Goal: Information Seeking & Learning: Learn about a topic

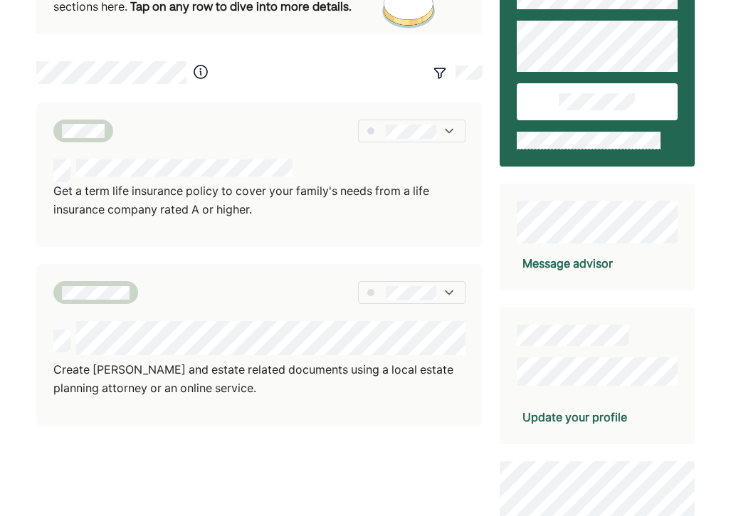
scroll to position [28, 0]
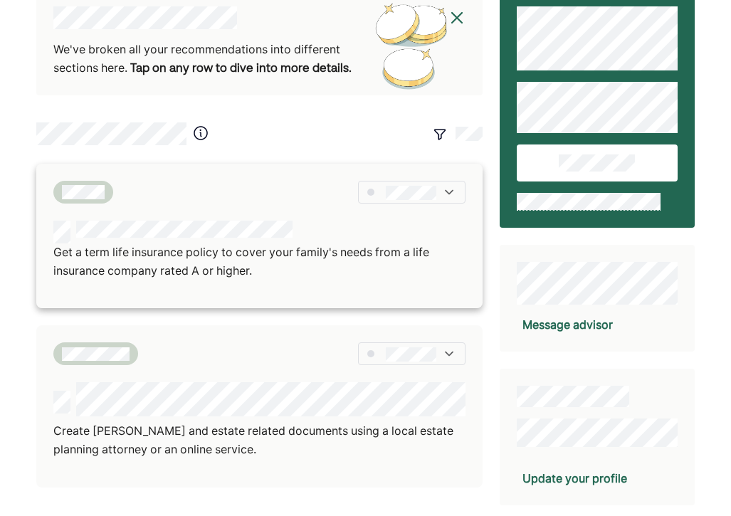
click at [452, 194] on img at bounding box center [449, 192] width 14 height 14
click at [229, 219] on div "Get a term life insurance policy to cover your family's needs from a life insur…" at bounding box center [259, 236] width 446 height 145
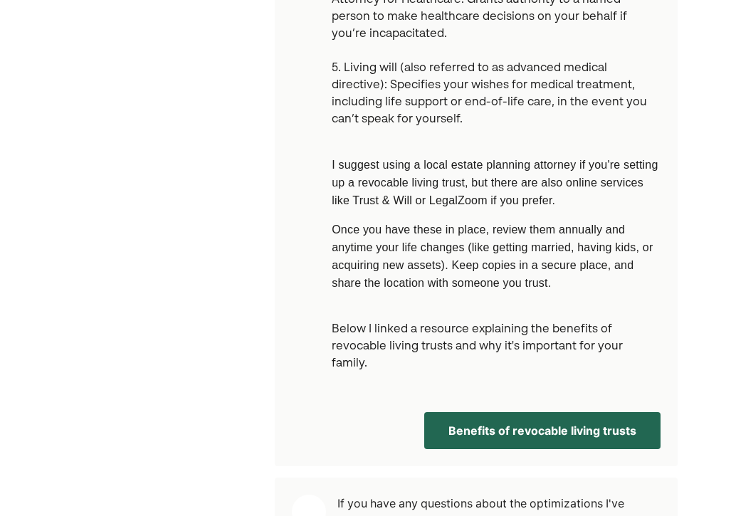
scroll to position [967, 0]
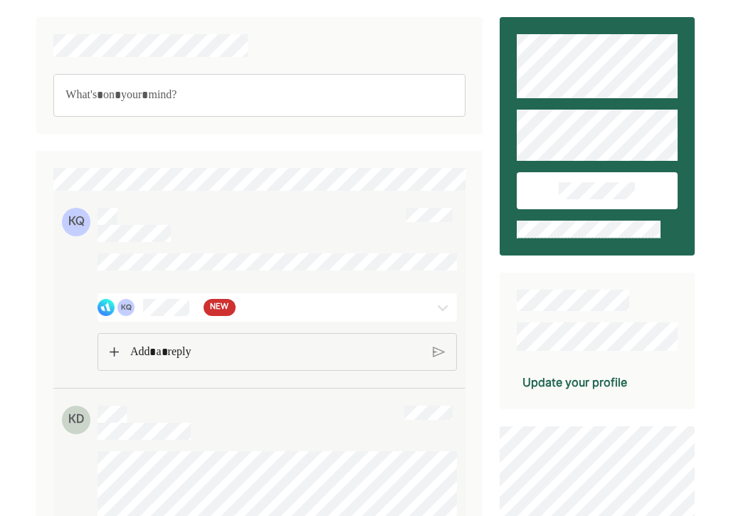
click at [281, 316] on div "KQ NEW" at bounding box center [248, 307] width 301 height 17
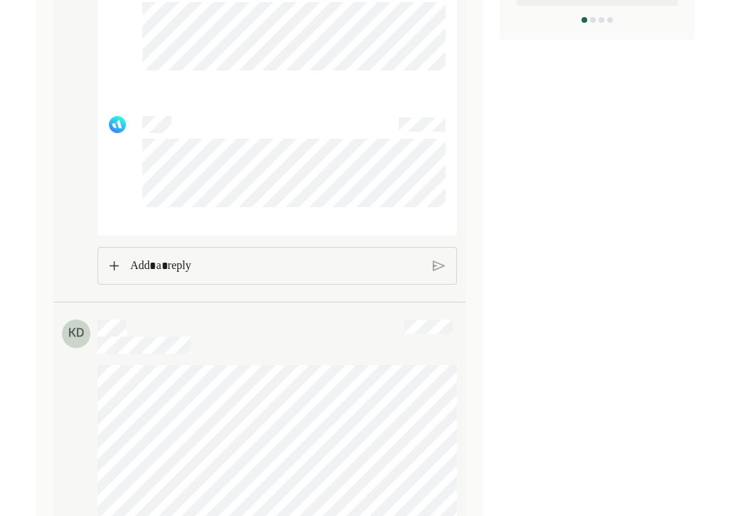
scroll to position [1022, 0]
click at [214, 269] on p "Rich Text Editor. Editing area: main" at bounding box center [275, 259] width 291 height 19
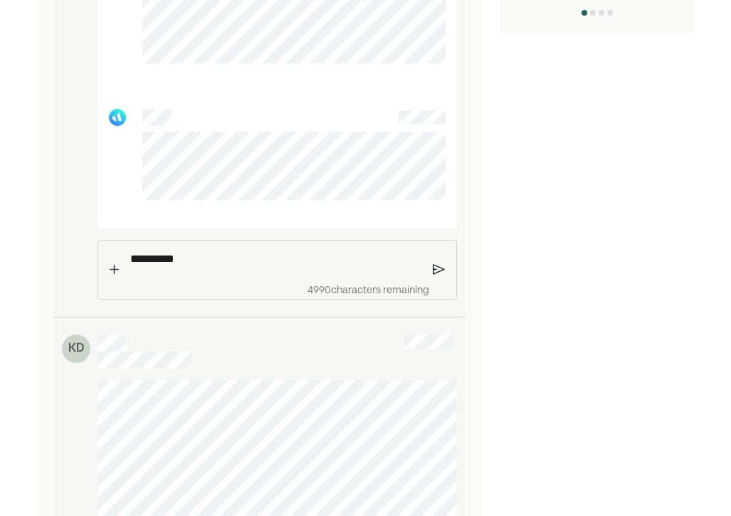
click at [435, 276] on img at bounding box center [439, 270] width 12 height 13
